Goal: Check status: Check status

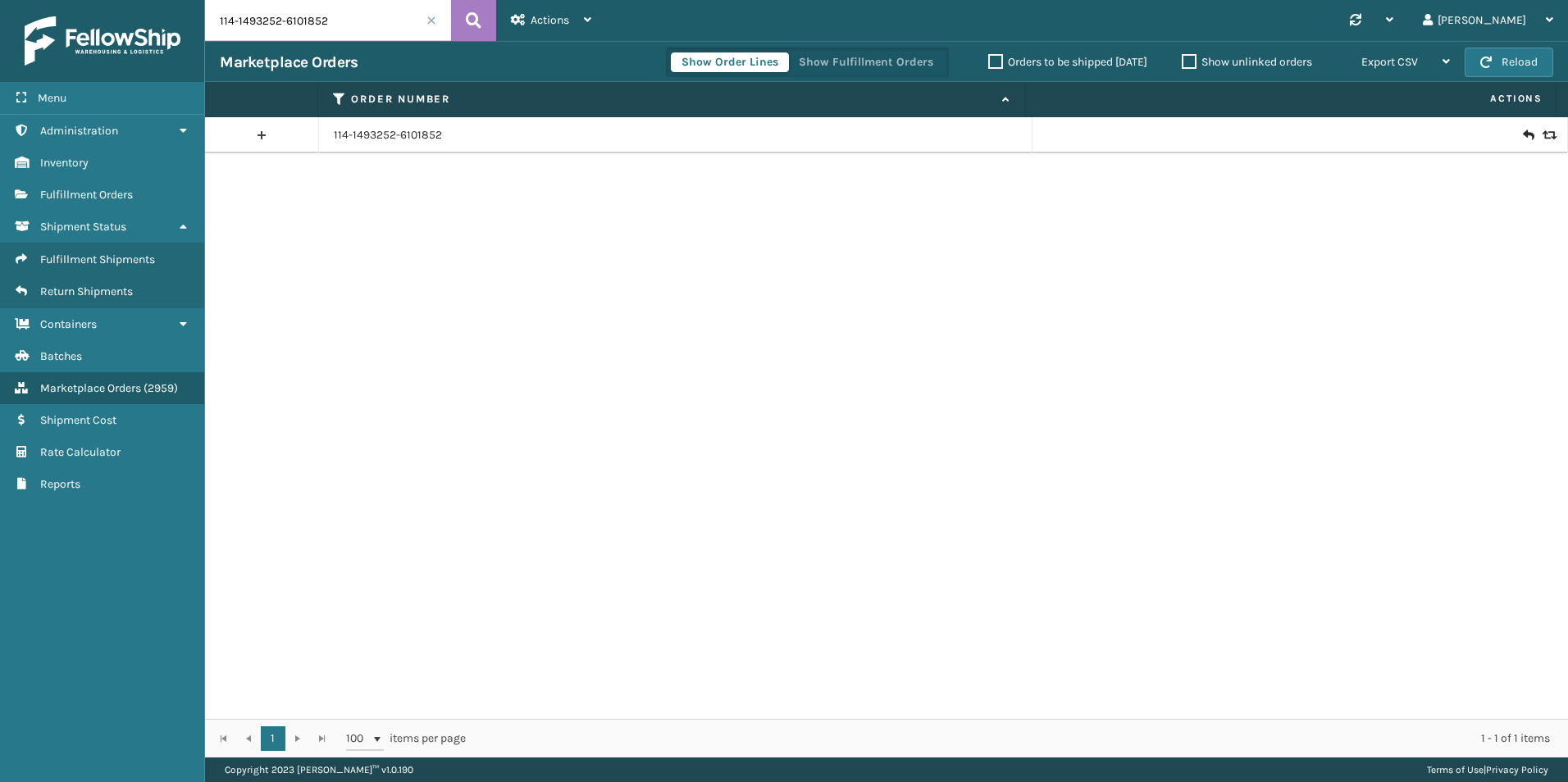
click at [382, 36] on input "114-1493252-6101852" at bounding box center [328, 21] width 246 height 41
paste input "109013295670776"
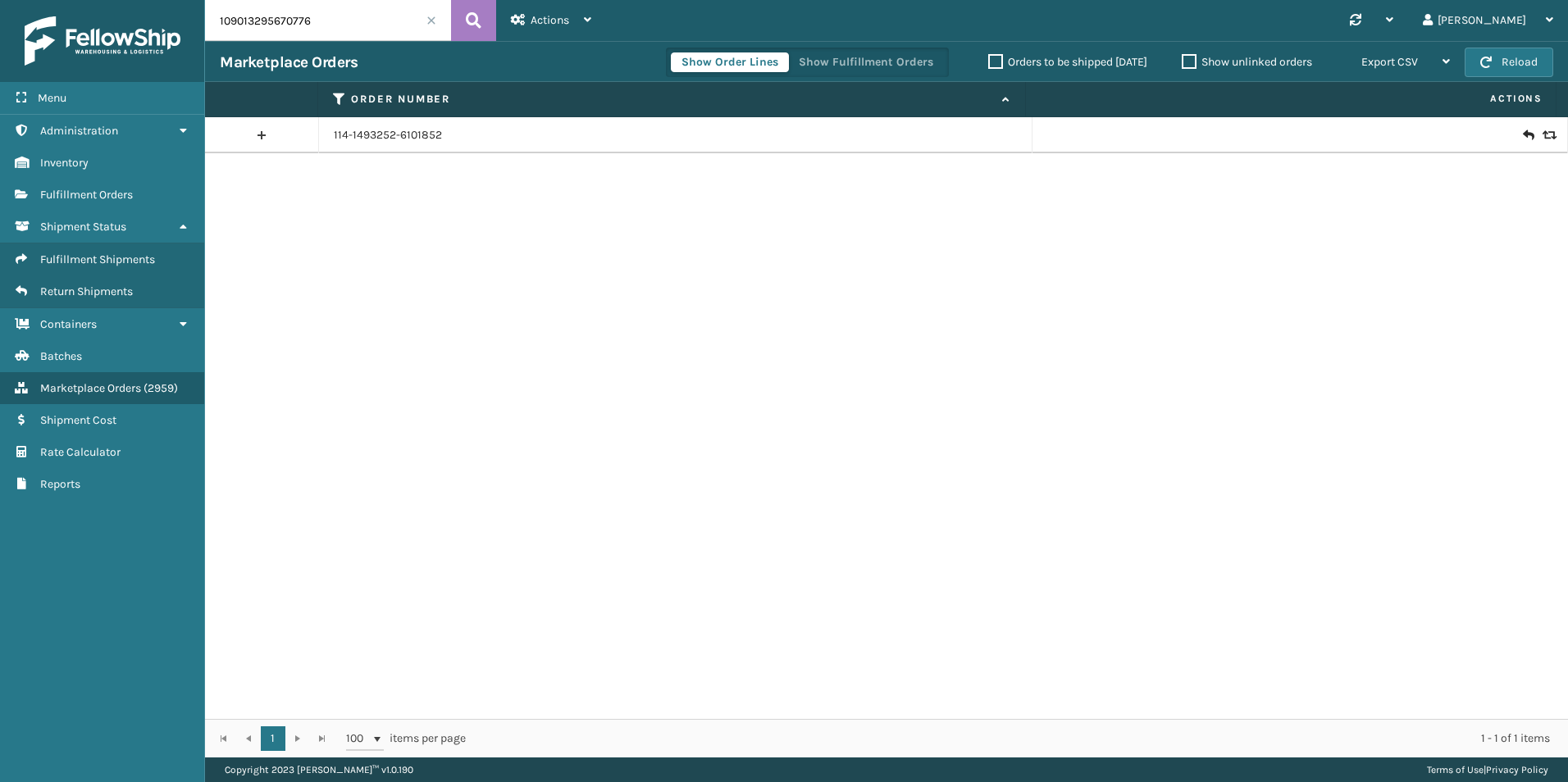
type input "109013295670776"
click at [371, 122] on td "109013295670776" at bounding box center [676, 135] width 713 height 36
click at [368, 128] on link "109013295670776" at bounding box center [379, 135] width 91 height 17
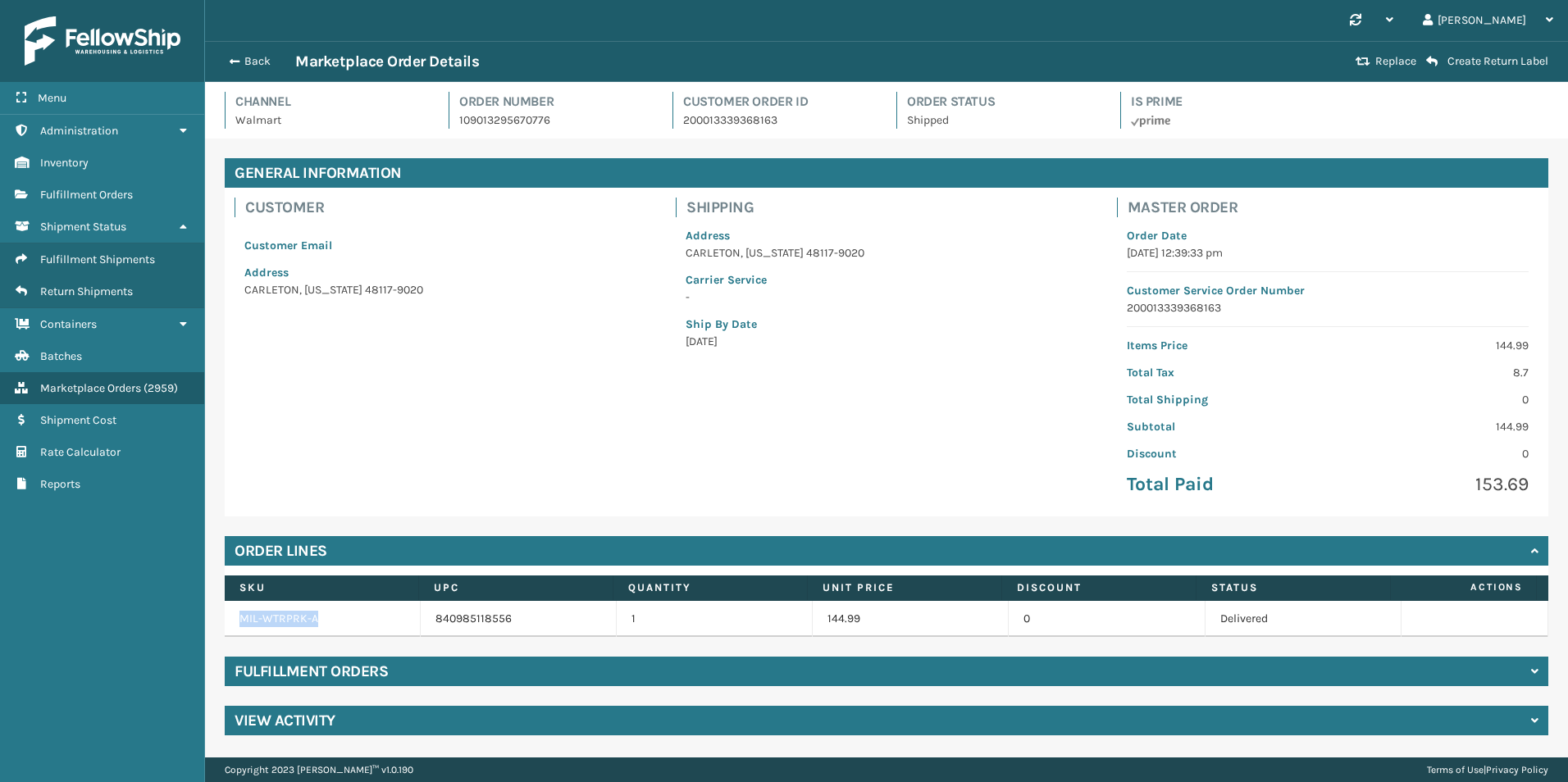
drag, startPoint x: 323, startPoint y: 621, endPoint x: 222, endPoint y: 618, distance: 101.0
click at [222, 618] on div "General Information Customer Customer Email Address [GEOGRAPHIC_DATA][US_STATE]…" at bounding box center [885, 447] width 1362 height 617
copy table "MIL-WTRPRK-A"
